Goal: Task Accomplishment & Management: Understand process/instructions

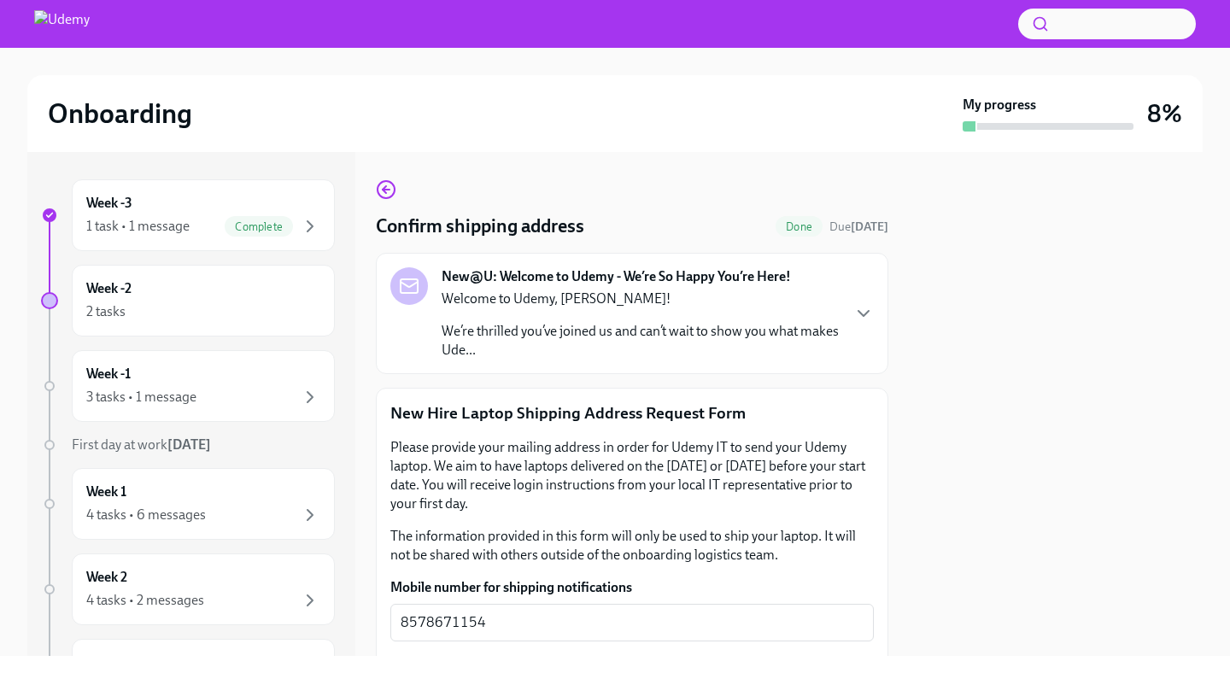
scroll to position [6, 0]
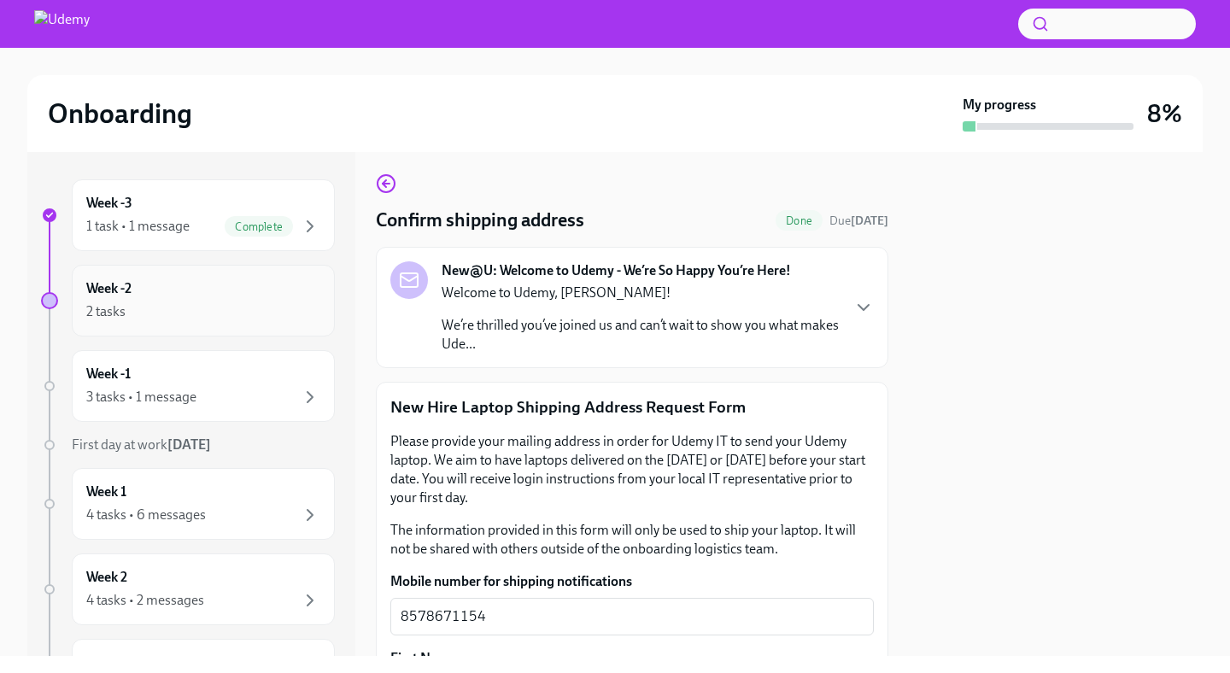
click at [182, 300] on div "Week -2 2 tasks" at bounding box center [203, 300] width 234 height 43
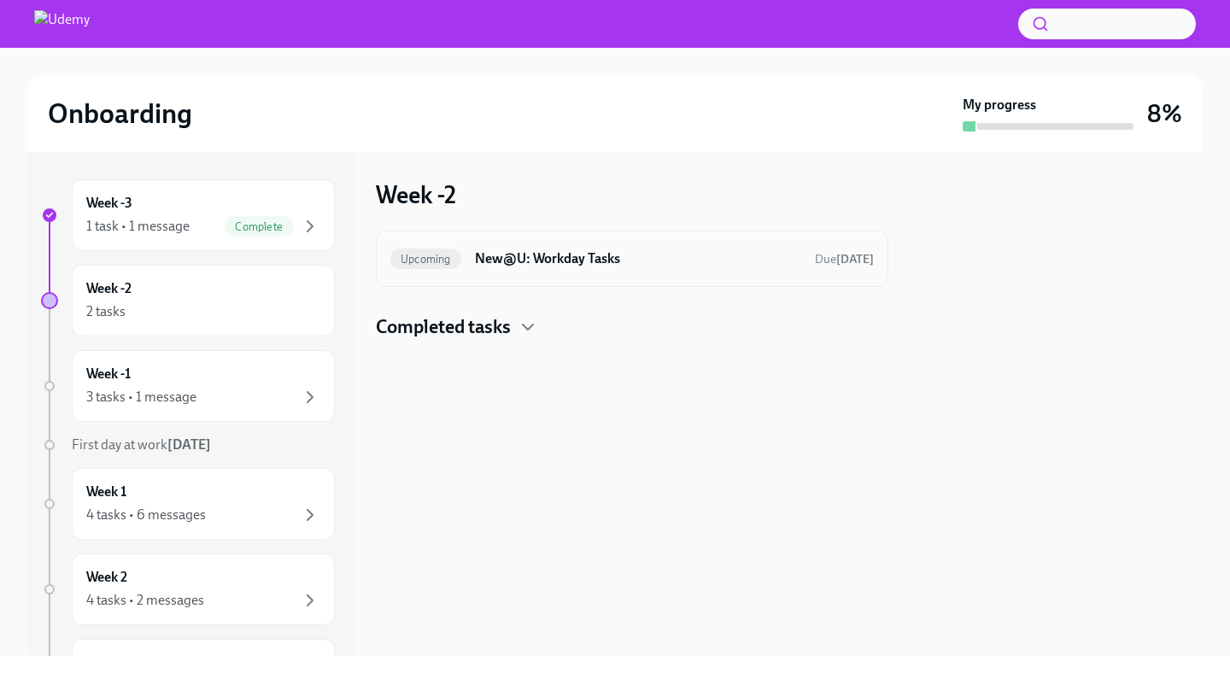
click at [582, 259] on h6 "New@U: Workday Tasks" at bounding box center [638, 258] width 326 height 19
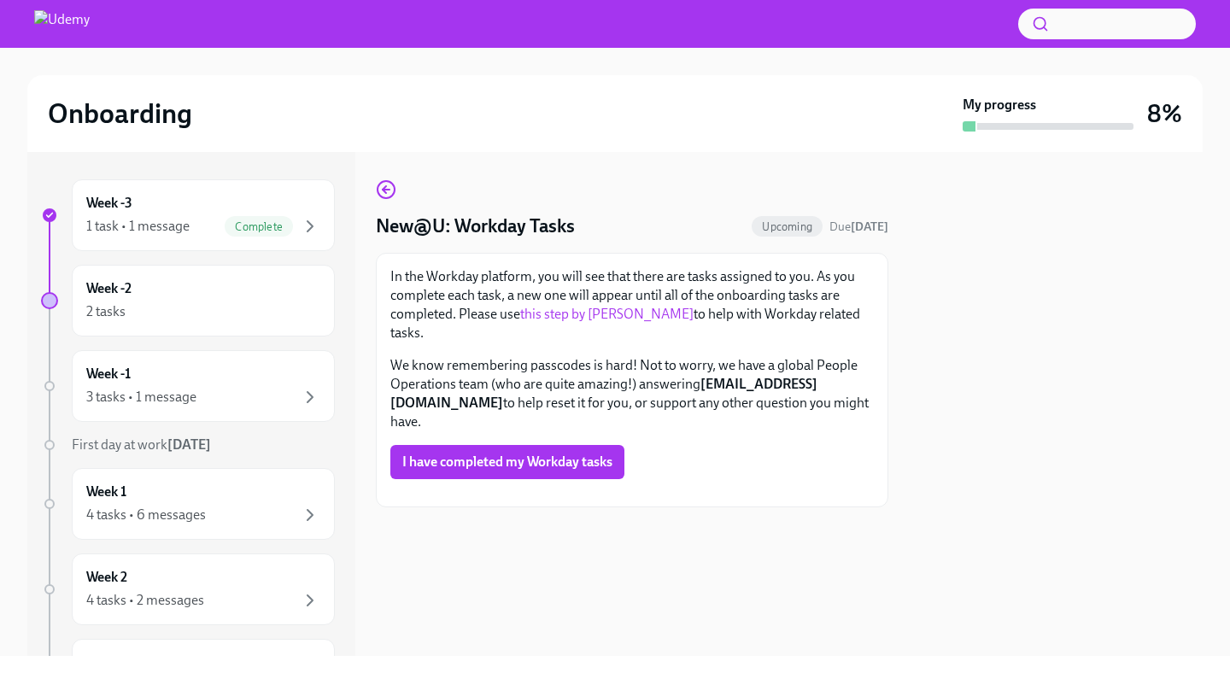
scroll to position [141, 0]
click at [233, 269] on div "Week -2 2 tasks" at bounding box center [203, 301] width 263 height 72
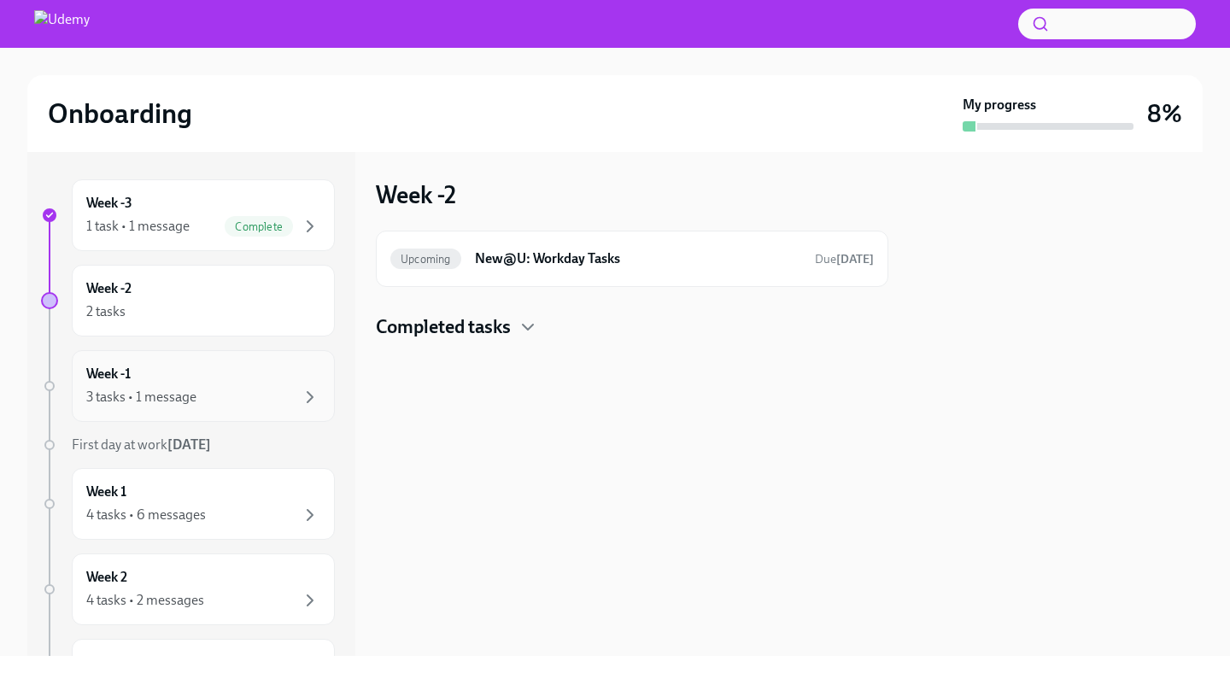
click at [233, 391] on div "3 tasks • 1 message" at bounding box center [203, 397] width 234 height 20
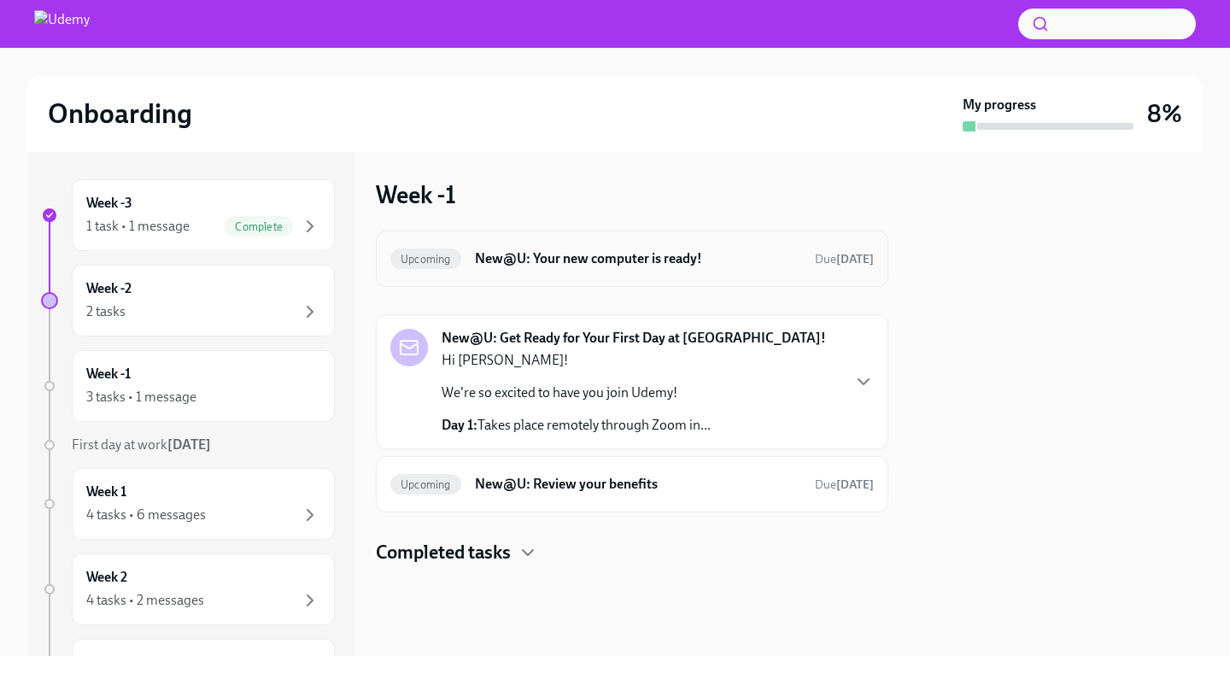
click at [515, 269] on div "Upcoming New@U: Your new computer is ready! Due [DATE]" at bounding box center [631, 258] width 483 height 27
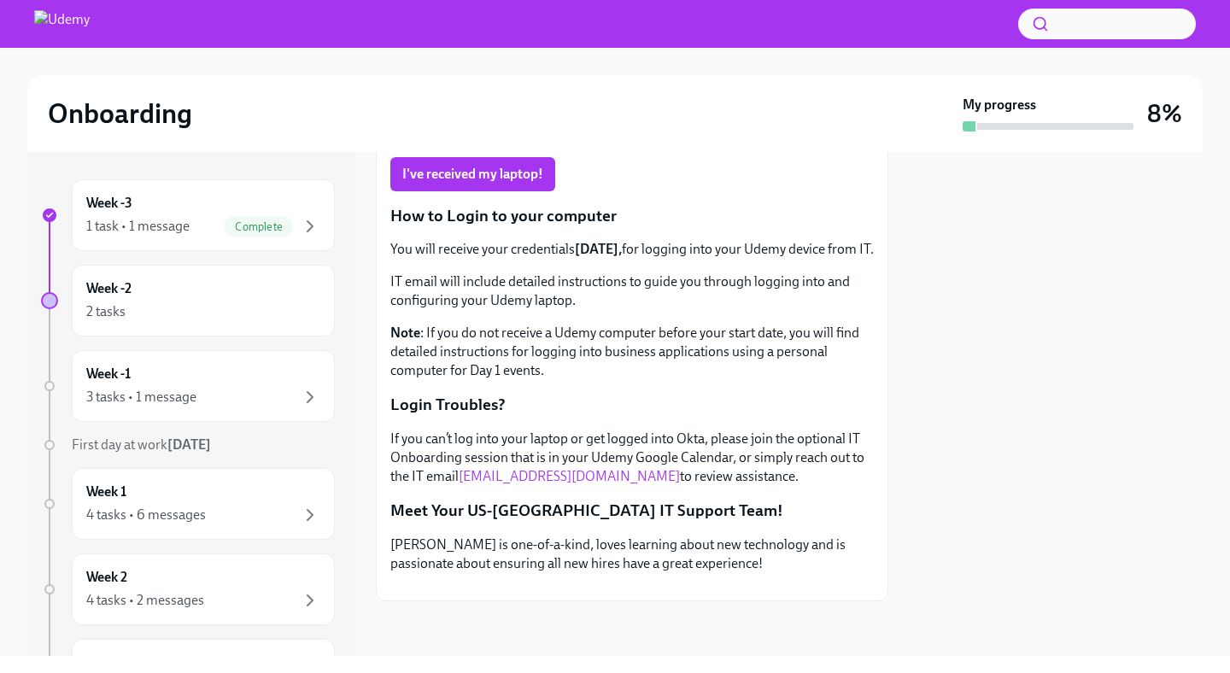
scroll to position [471, 0]
click at [176, 367] on div "Week -1 3 tasks • 1 message" at bounding box center [203, 386] width 234 height 43
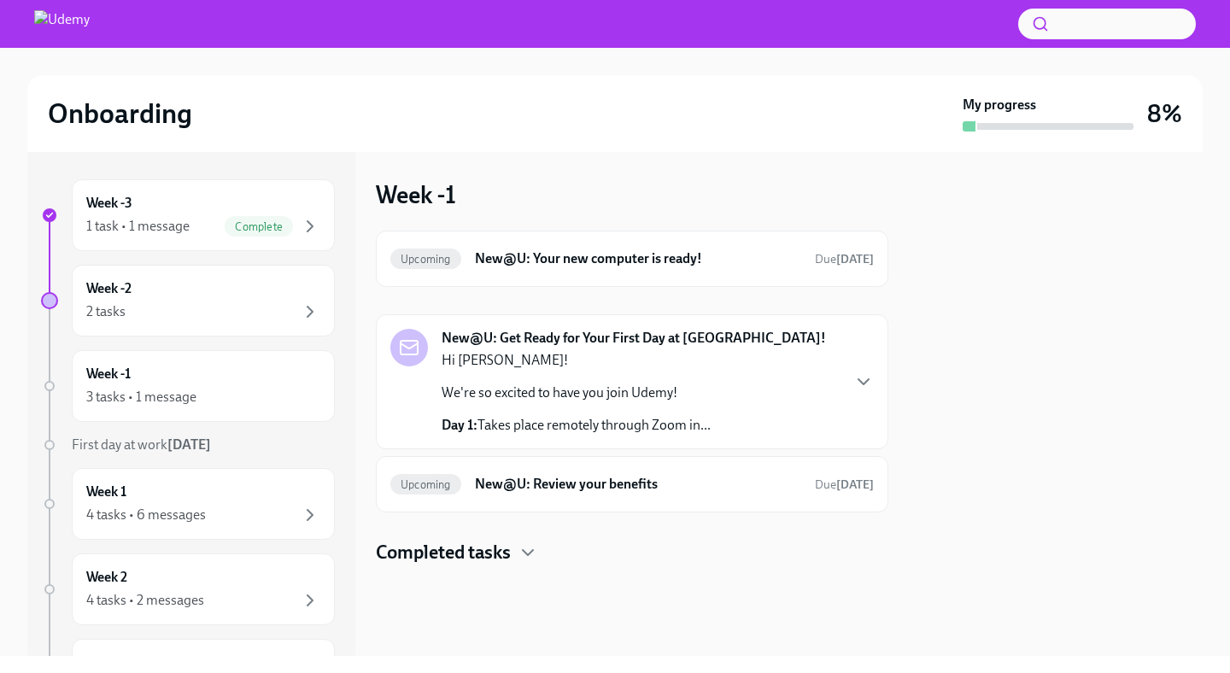
click at [605, 389] on p "We're so excited to have you join Udemy!" at bounding box center [576, 392] width 269 height 19
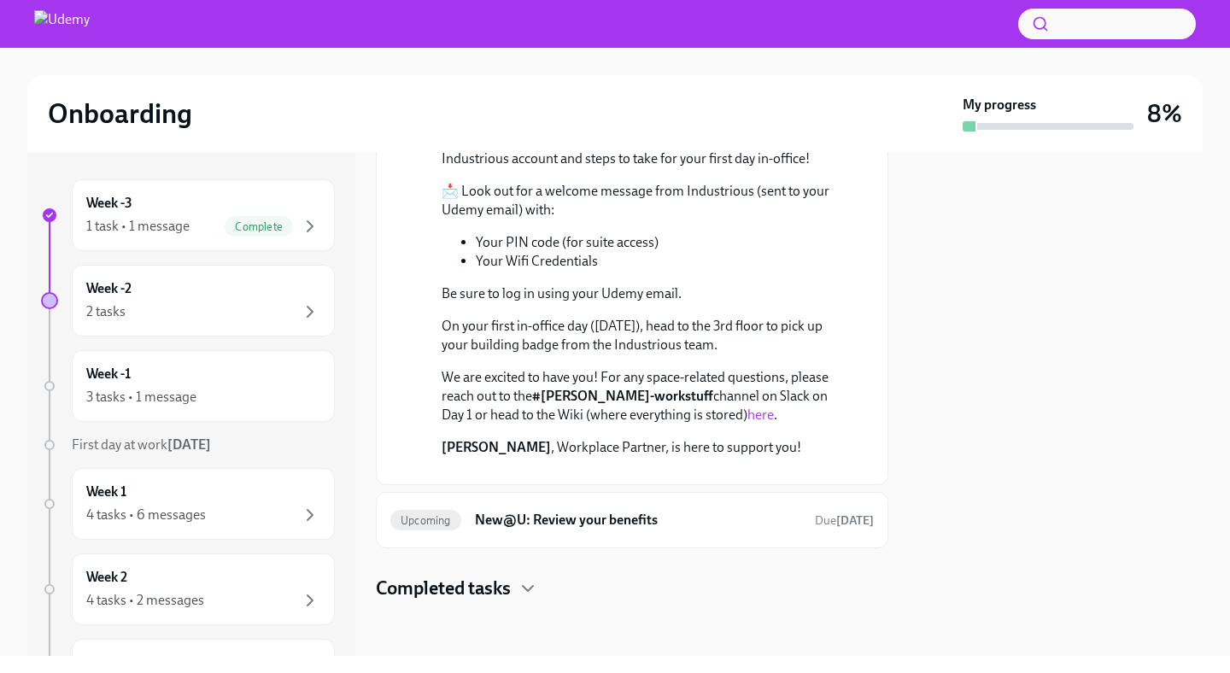
scroll to position [880, 0]
click at [576, 528] on h6 "New@U: Review your benefits" at bounding box center [638, 520] width 326 height 19
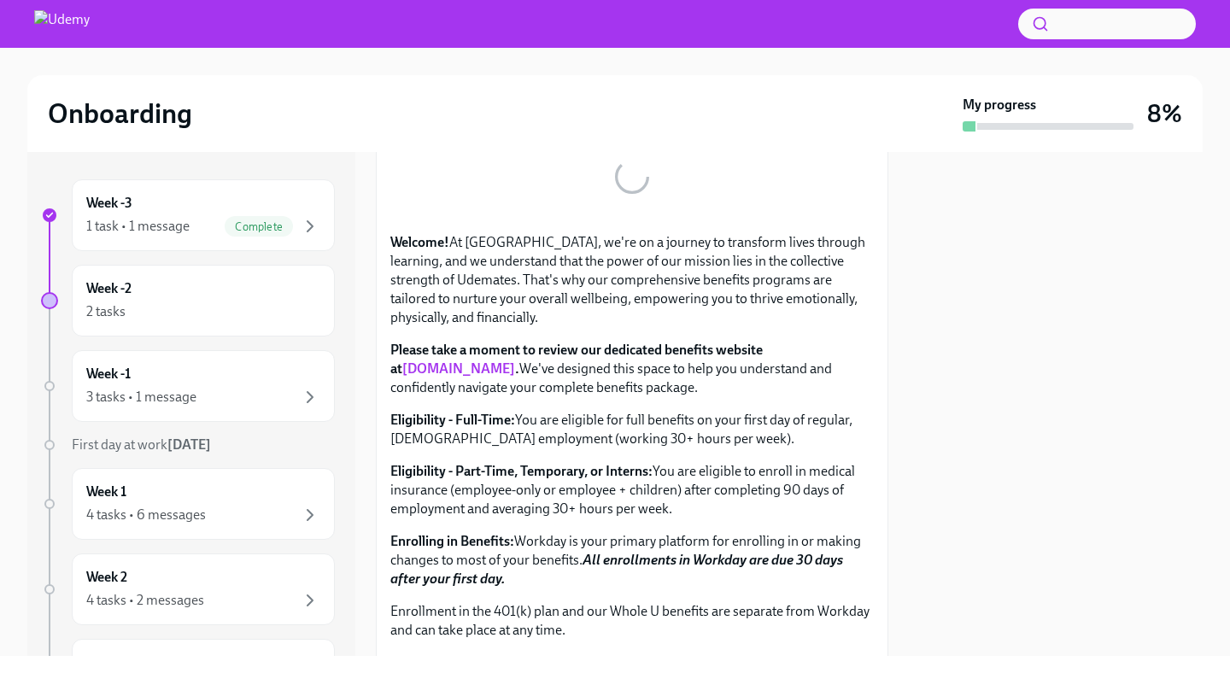
scroll to position [283, 0]
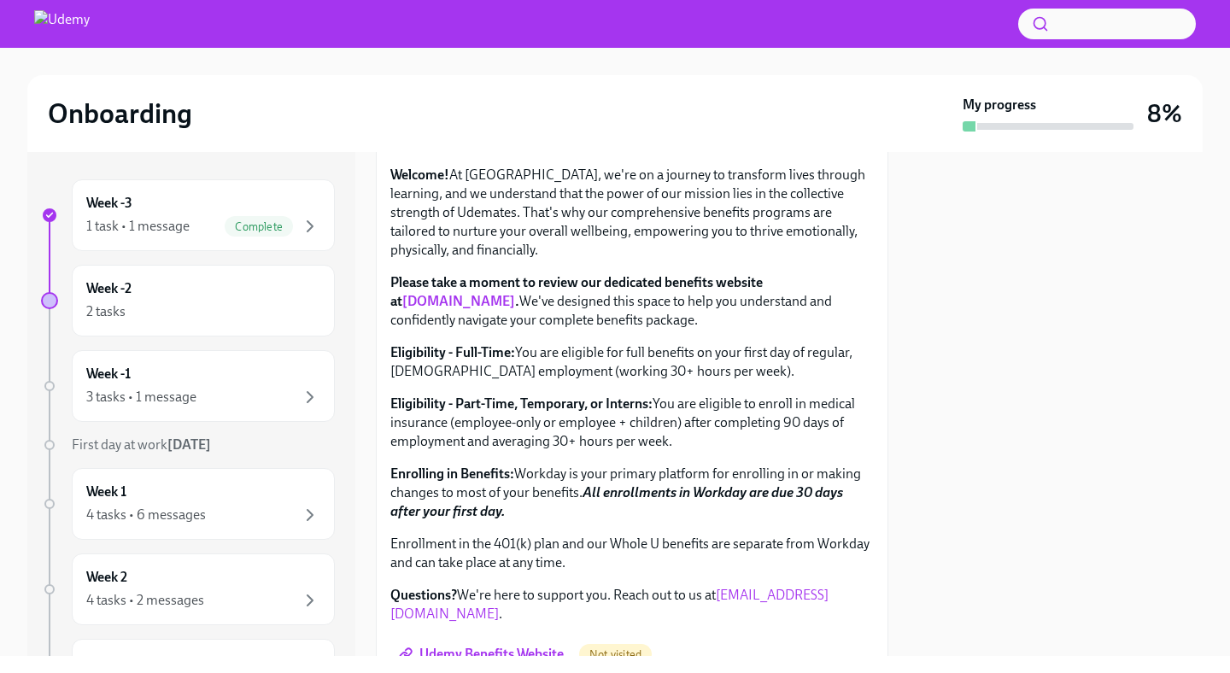
click at [425, 309] on link "[DOMAIN_NAME]" at bounding box center [458, 301] width 113 height 16
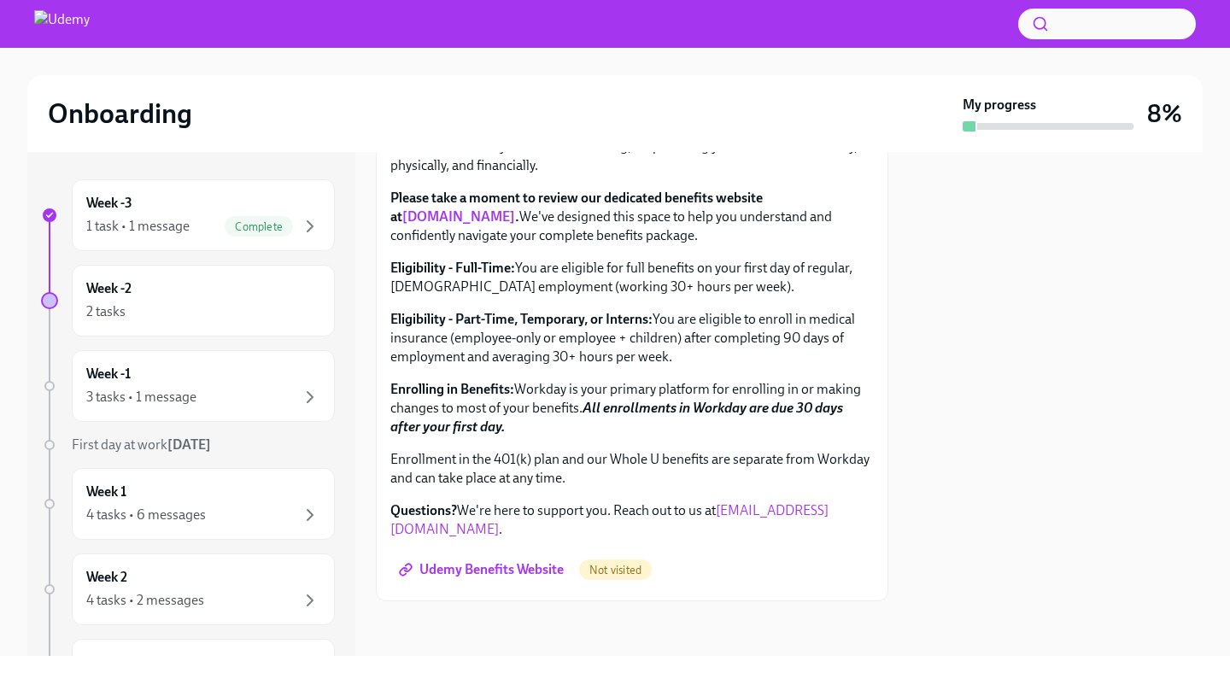
scroll to position [596, 0]
click at [507, 561] on link "Udemy Benefits Website" at bounding box center [482, 570] width 185 height 34
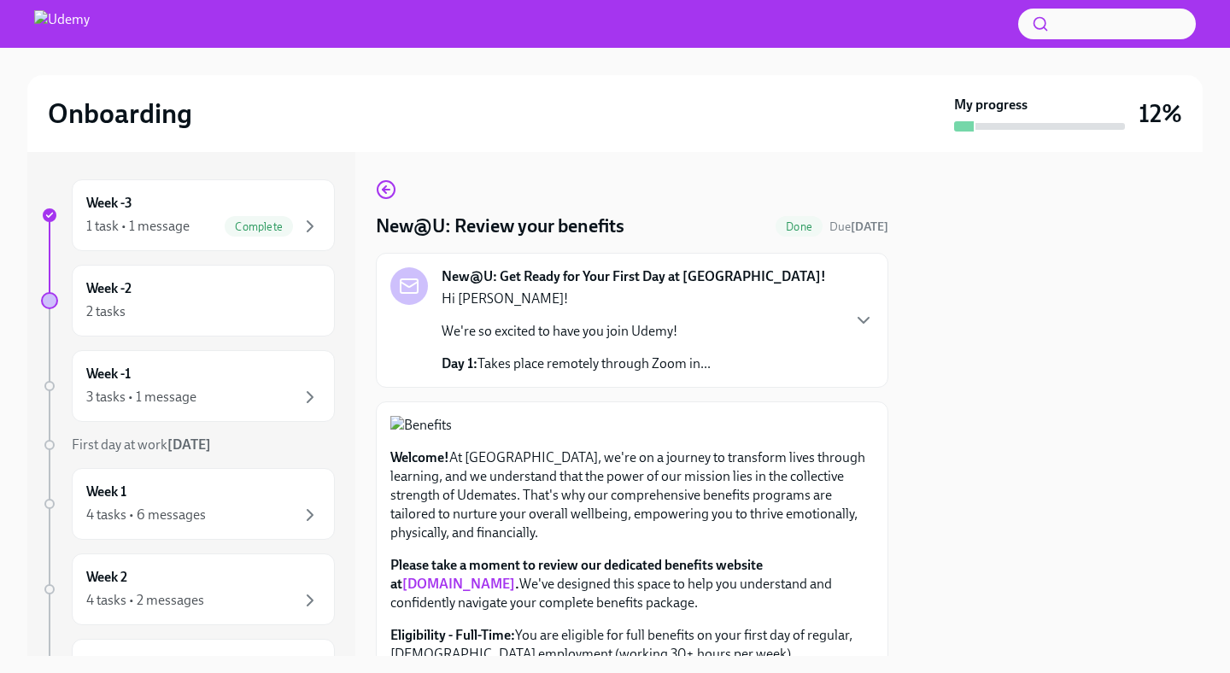
click at [1019, 348] on div at bounding box center [1056, 404] width 294 height 504
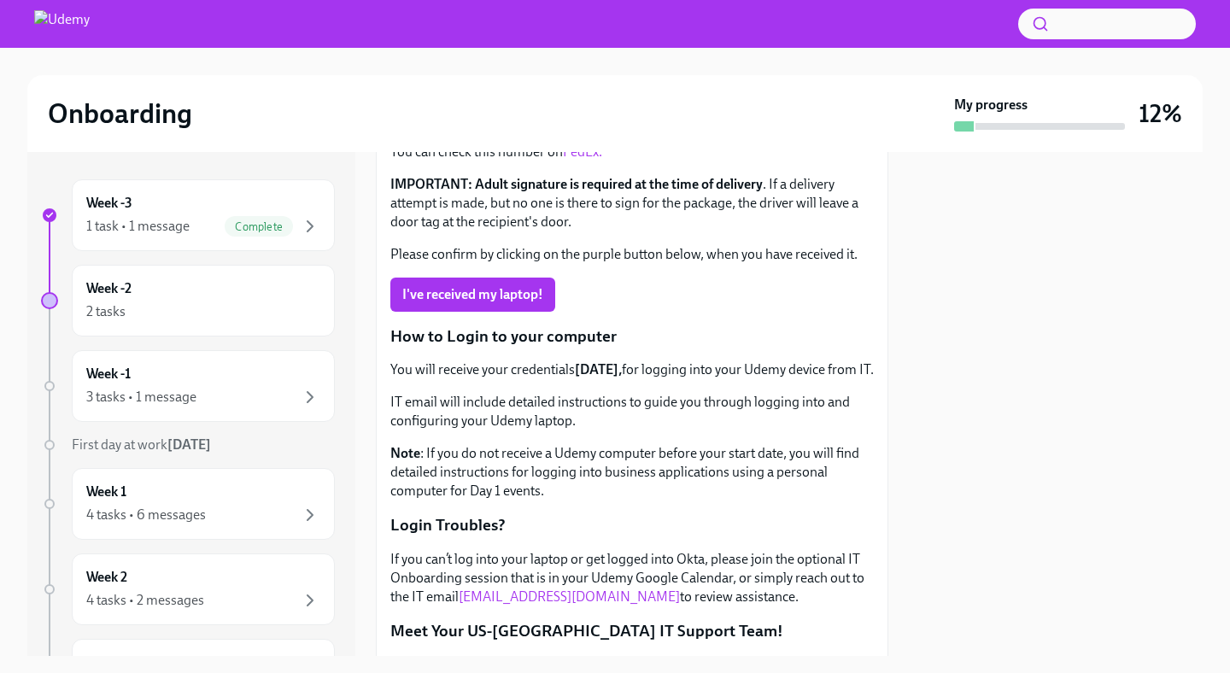
scroll to position [471, 0]
